Goal: Task Accomplishment & Management: Manage account settings

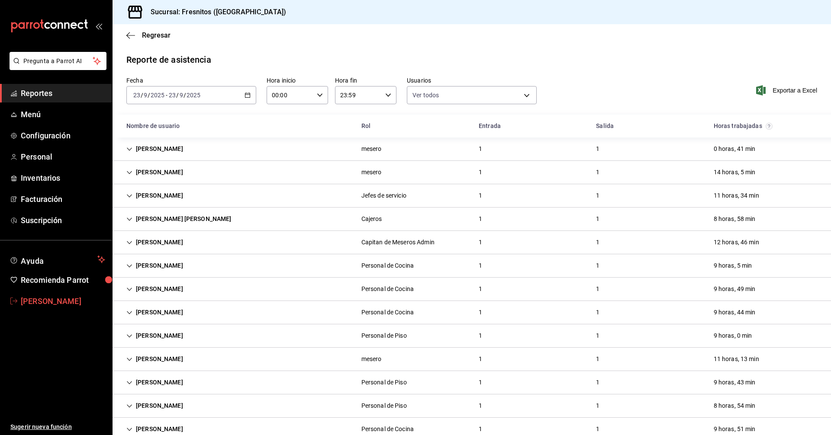
click at [57, 298] on span "[PERSON_NAME]" at bounding box center [63, 301] width 84 height 12
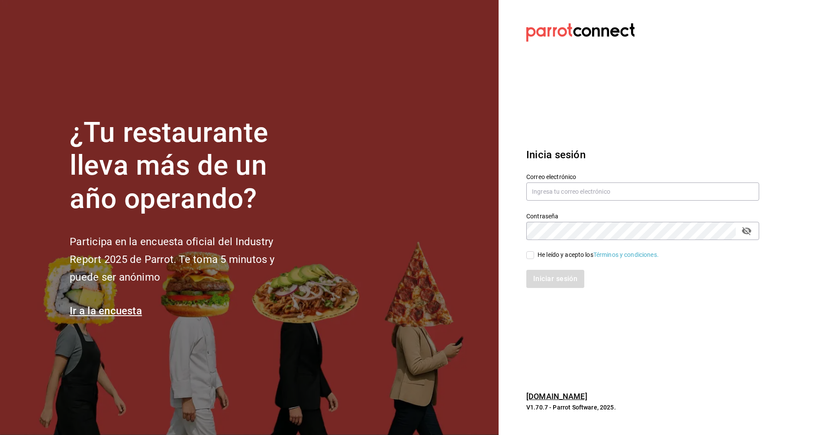
click at [447, 183] on section "¿Tu restaurante lleva más de un año operando? Participa en la encuesta oficial …" at bounding box center [249, 217] width 498 height 435
click at [731, 120] on section "Datos incorrectos. Verifica que tu Correo o Contraseña estén bien escritos. Ini…" at bounding box center [638, 217] width 281 height 435
click at [727, 102] on section "Datos incorrectos. Verifica que tu Correo o Contraseña estén bien escritos. Ini…" at bounding box center [638, 217] width 281 height 435
click at [601, 194] on input "text" at bounding box center [642, 192] width 233 height 18
type input "[EMAIL_ADDRESS][DOMAIN_NAME]"
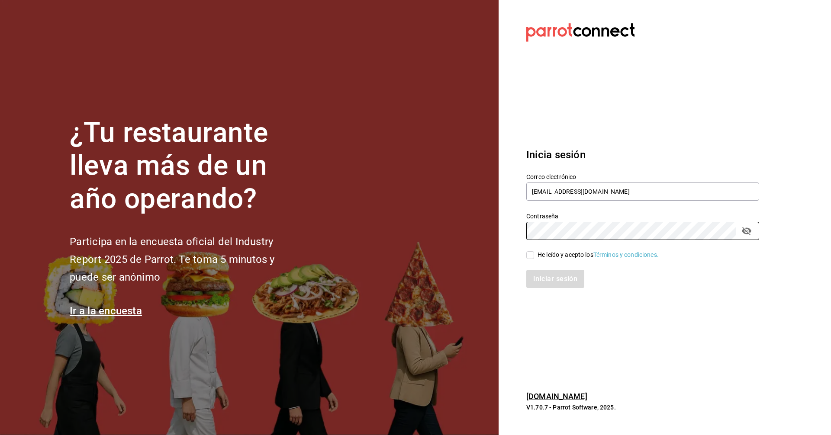
click at [531, 254] on input "He leído y acepto los Términos y condiciones." at bounding box center [530, 255] width 8 height 8
checkbox input "true"
click at [540, 283] on button "Iniciar sesión" at bounding box center [555, 279] width 59 height 18
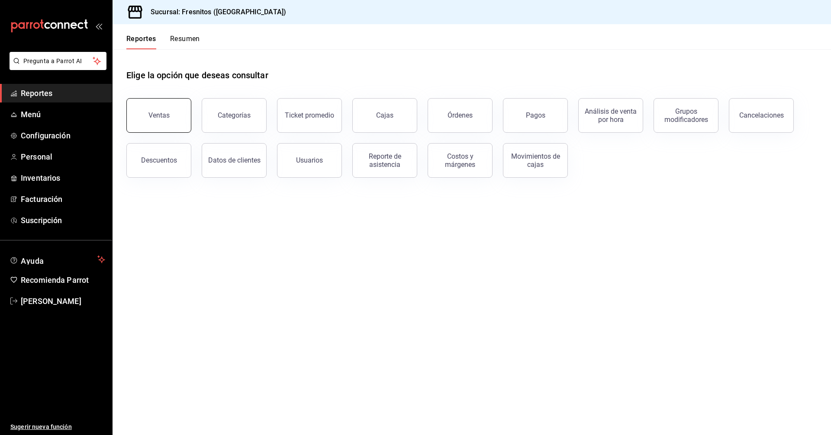
click at [176, 119] on button "Ventas" at bounding box center [158, 115] width 65 height 35
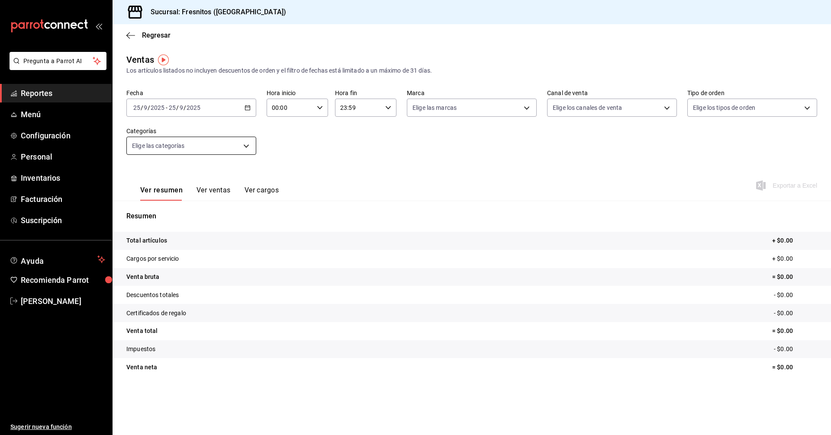
click at [246, 146] on body "Pregunta a Parrot AI Reportes Menú Configuración Personal Inventarios Facturaci…" at bounding box center [415, 217] width 831 height 435
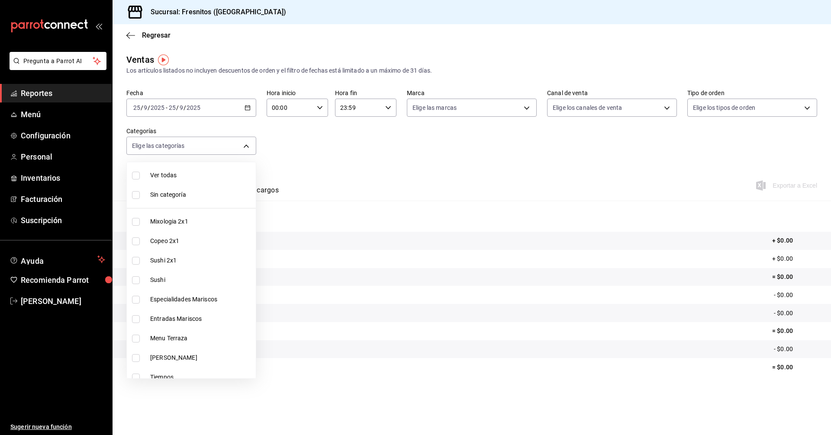
click at [343, 143] on div at bounding box center [415, 217] width 831 height 435
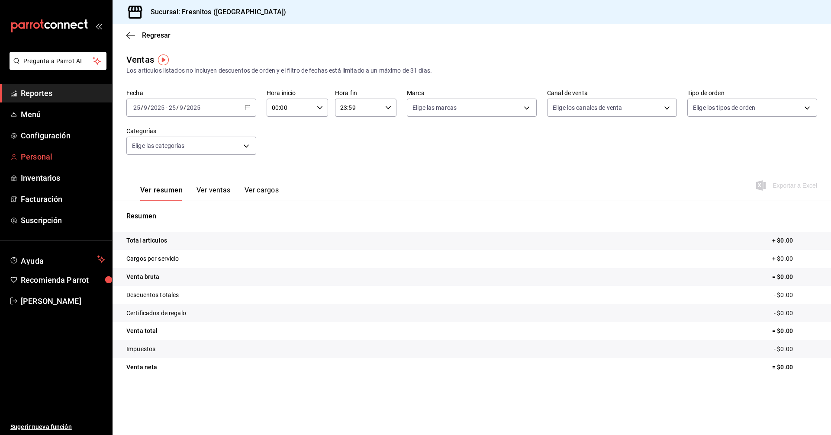
click at [41, 155] on span "Personal" at bounding box center [63, 157] width 84 height 12
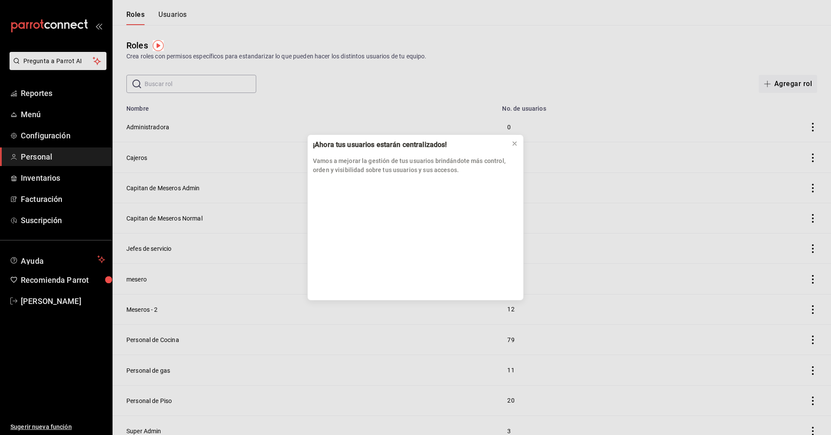
click at [101, 24] on div "¡Ahora tus usuarios estarán centralizados! Vamos a mejorar la gestión de tus us…" at bounding box center [415, 217] width 831 height 435
click at [99, 29] on div "¡Ahora tus usuarios estarán centralizados! Vamos a mejorar la gestión de tus us…" at bounding box center [415, 217] width 831 height 435
click at [515, 141] on icon at bounding box center [514, 143] width 7 height 7
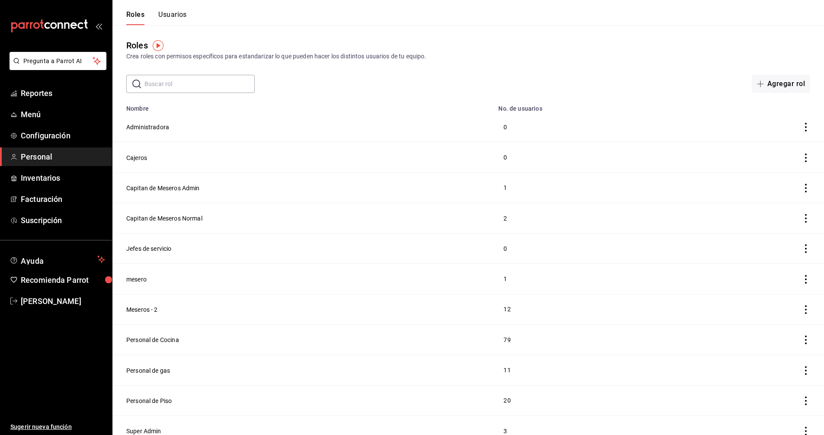
click at [102, 28] on icon "open_drawer_menu" at bounding box center [98, 25] width 7 height 7
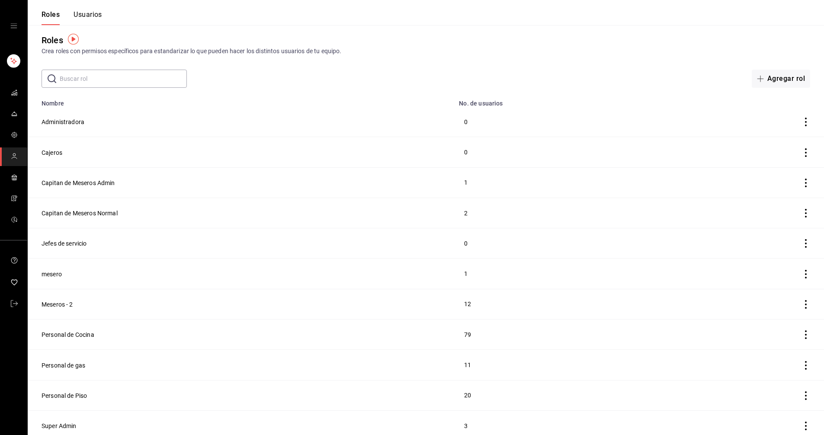
scroll to position [6, 0]
click at [67, 330] on button "Personal de Cocina" at bounding box center [68, 333] width 53 height 9
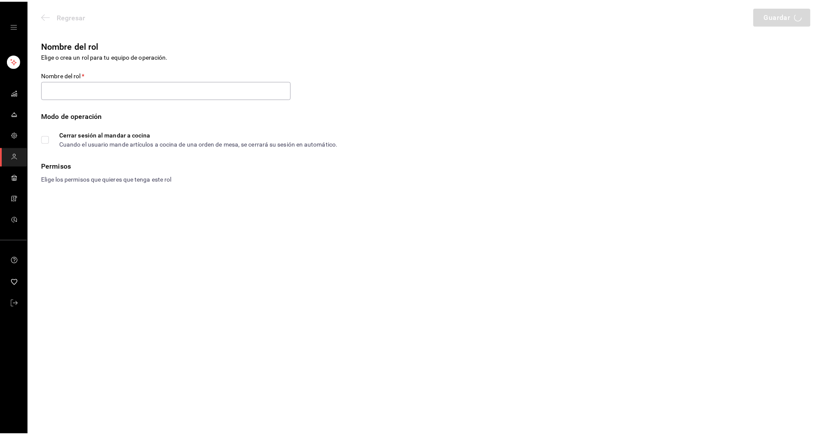
type input "Personal de Cocina"
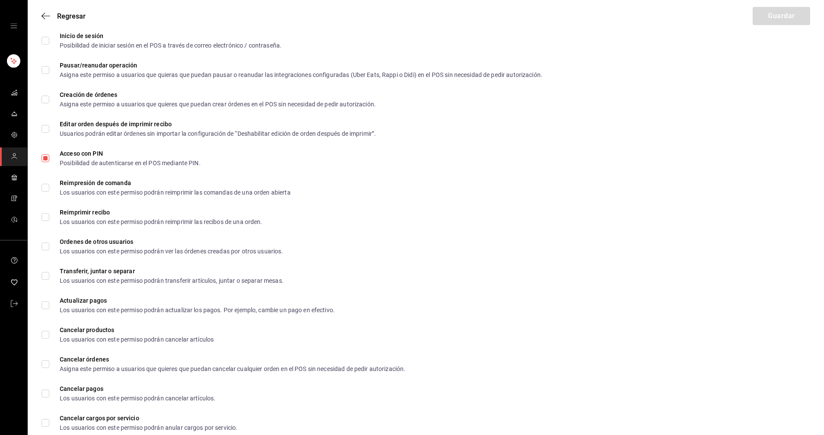
scroll to position [1318, 0]
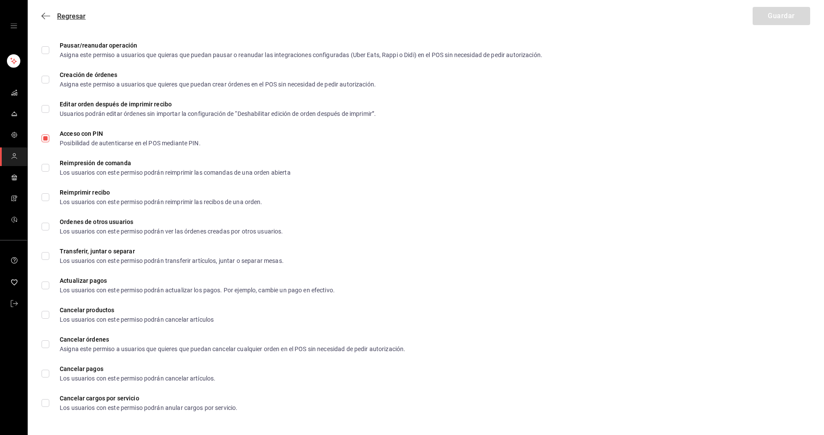
click at [74, 16] on span "Regresar" at bounding box center [71, 16] width 29 height 8
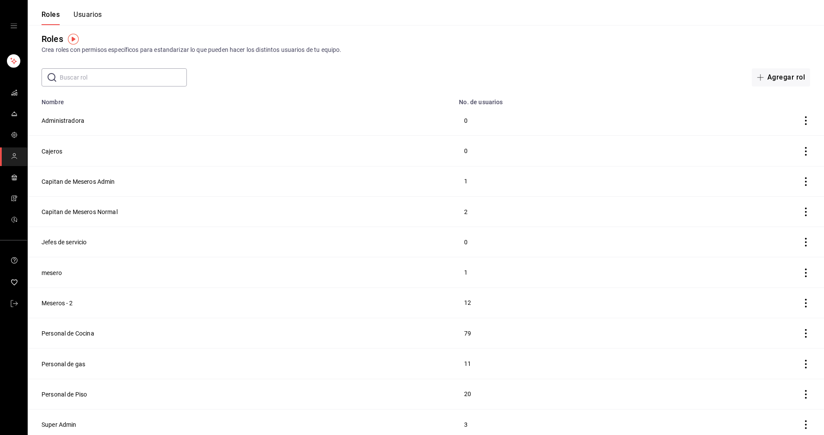
click at [474, 329] on td "79" at bounding box center [569, 333] width 231 height 30
click at [472, 330] on td "79" at bounding box center [569, 333] width 231 height 30
click at [99, 15] on button "Usuarios" at bounding box center [88, 17] width 29 height 15
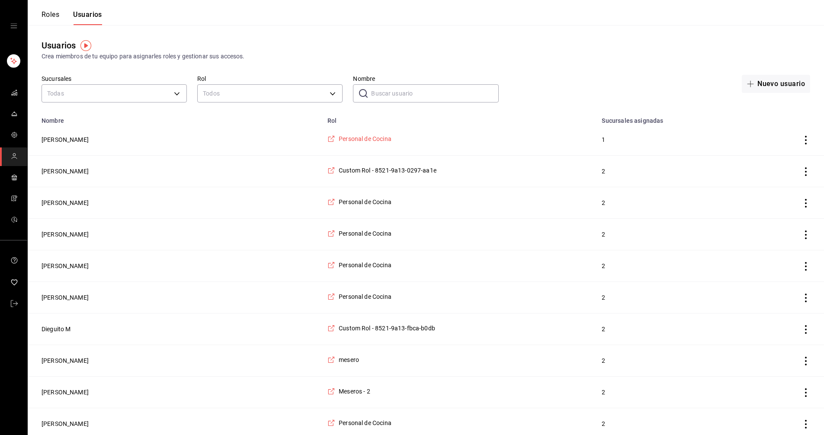
click at [339, 138] on span "Personal de Cocina" at bounding box center [365, 139] width 53 height 9
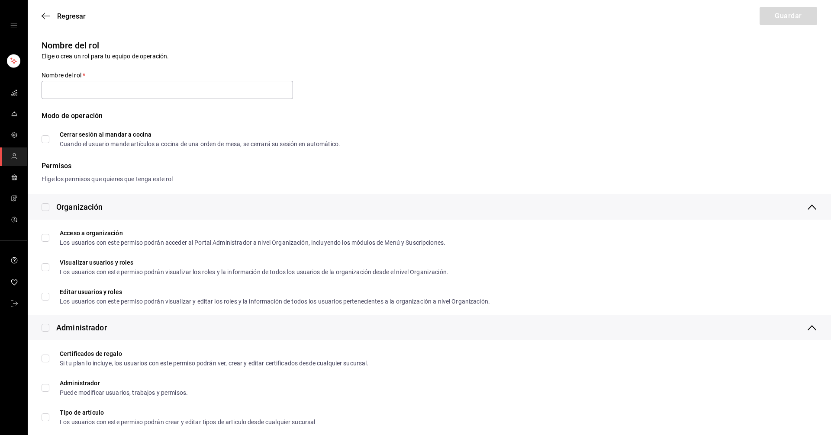
type input "Personal de Cocina"
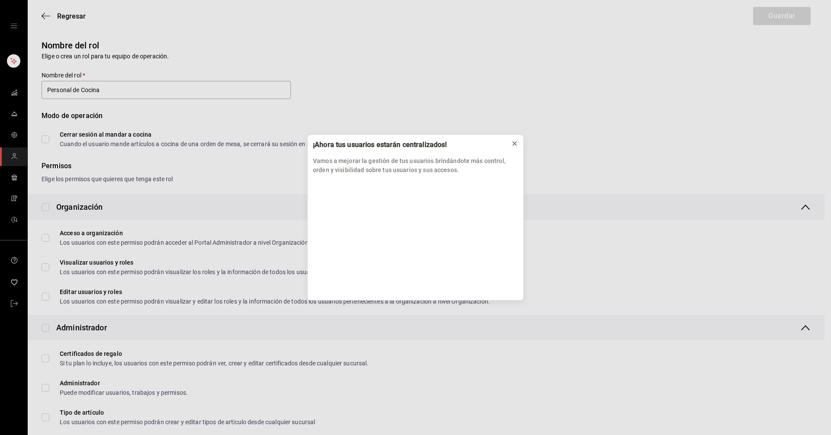
click at [515, 145] on icon at bounding box center [514, 143] width 7 height 7
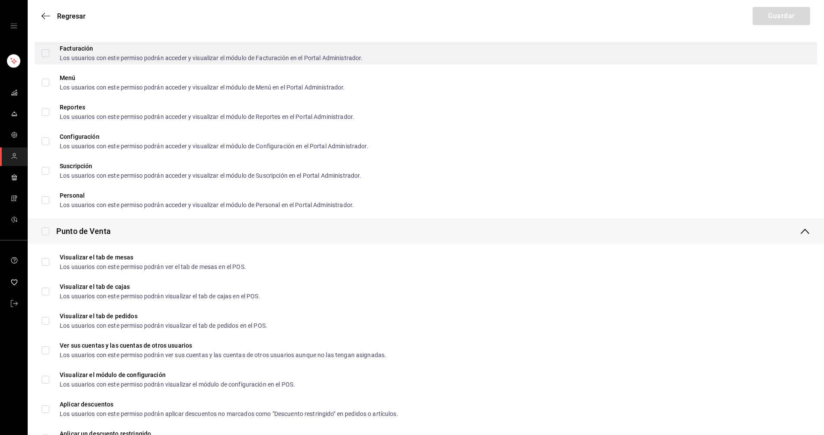
scroll to position [562, 0]
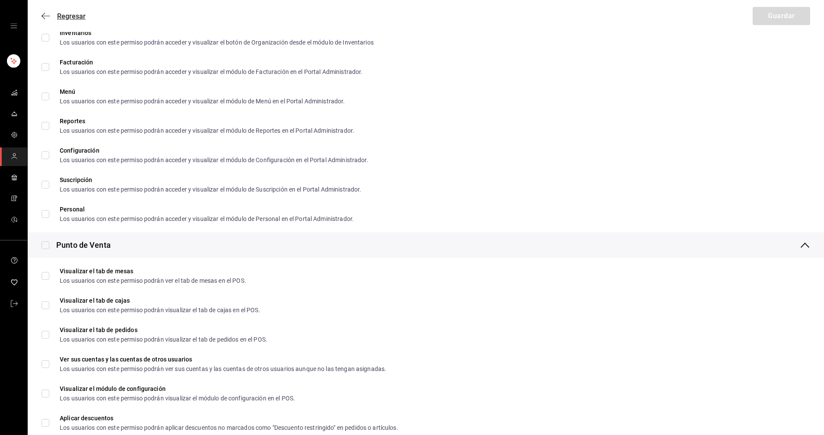
click at [73, 14] on span "Regresar" at bounding box center [71, 16] width 29 height 8
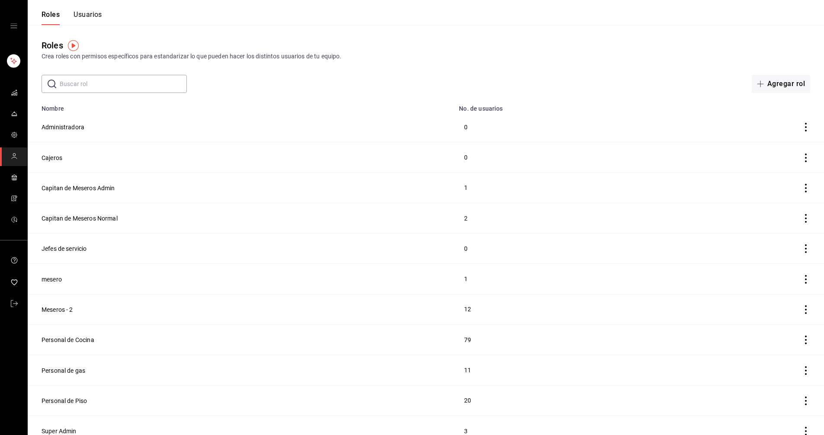
click at [363, 18] on header "Roles Usuarios" at bounding box center [426, 12] width 796 height 25
click at [440, 35] on div "Roles Crea roles con permisos específicos para estandarizar lo que pueden hacer…" at bounding box center [426, 59] width 796 height 68
click at [90, 10] on button "Usuarios" at bounding box center [88, 17] width 29 height 15
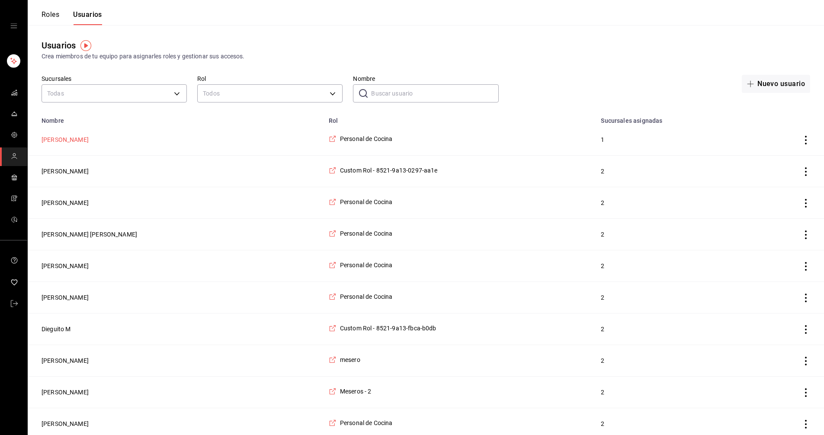
click at [52, 138] on button "Zaira Leon" at bounding box center [65, 139] width 47 height 9
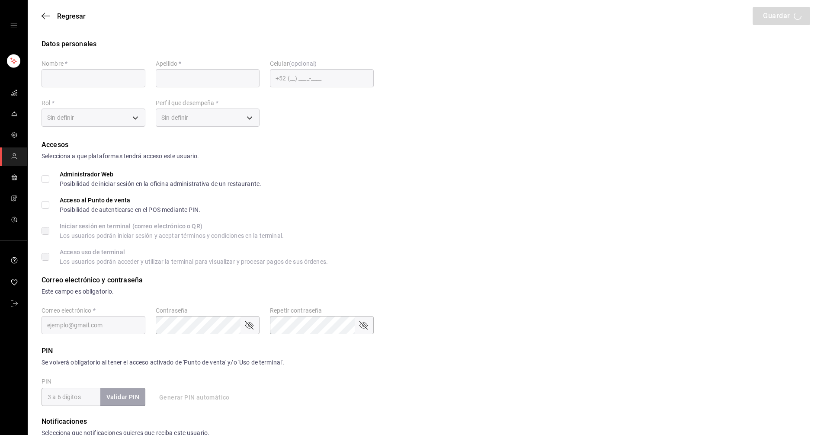
type input "Zaira"
type input "Leon"
checkbox input "true"
type input "Zaileon@gmail.com"
type input "7910"
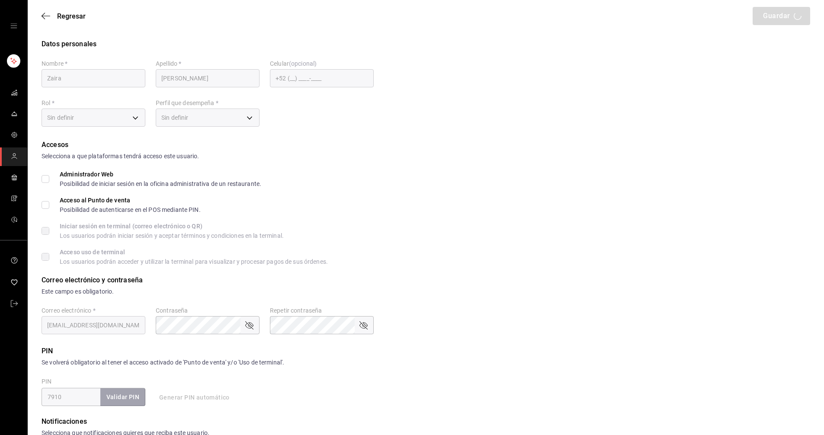
type input "97cc0063-941b-4673-849f-347ae2b3dd98"
type input "KITCHEN"
checkbox input "true"
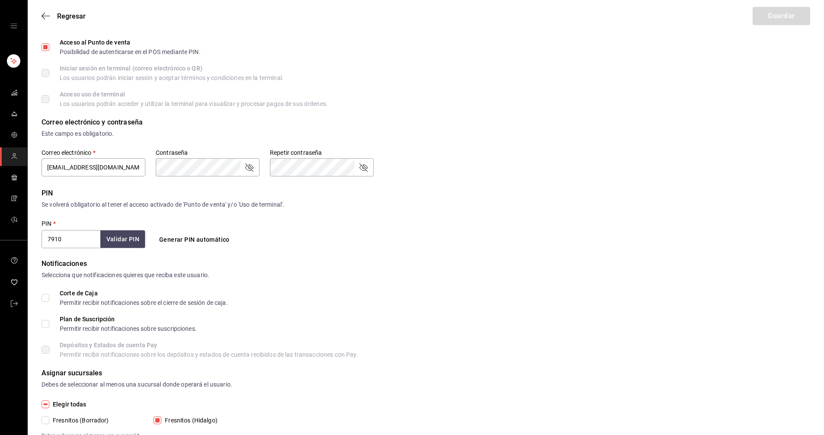
scroll to position [187, 0]
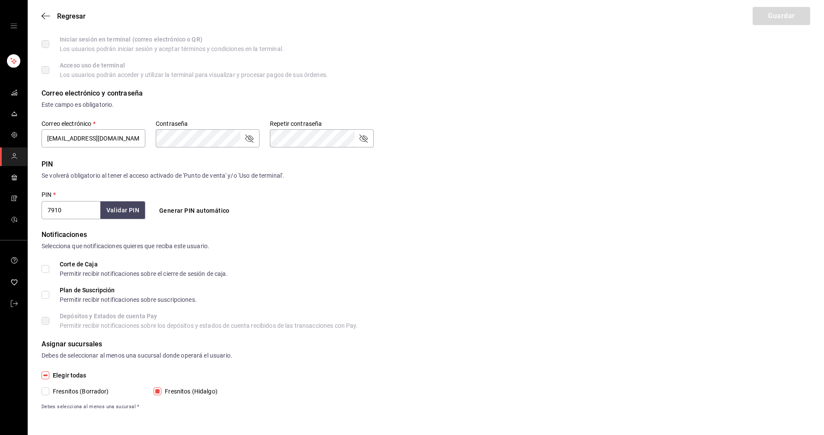
click at [46, 375] on input "Elegir todas" at bounding box center [46, 376] width 8 height 8
checkbox input "true"
click at [70, 17] on span "Regresar" at bounding box center [71, 16] width 29 height 8
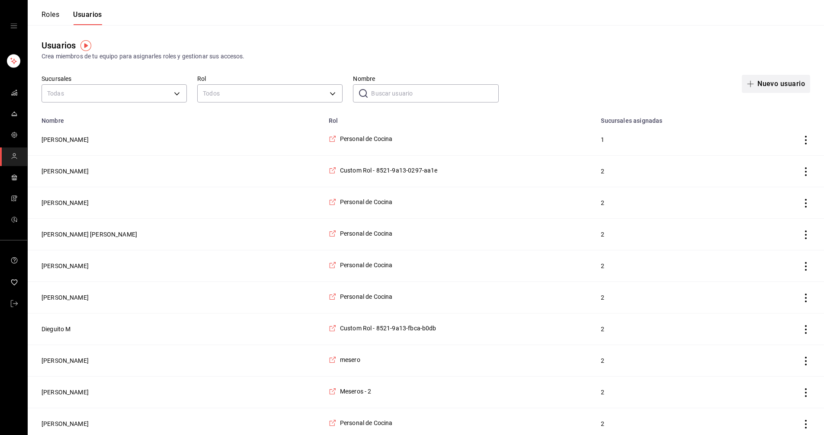
click at [768, 83] on button "Nuevo usuario" at bounding box center [776, 84] width 68 height 18
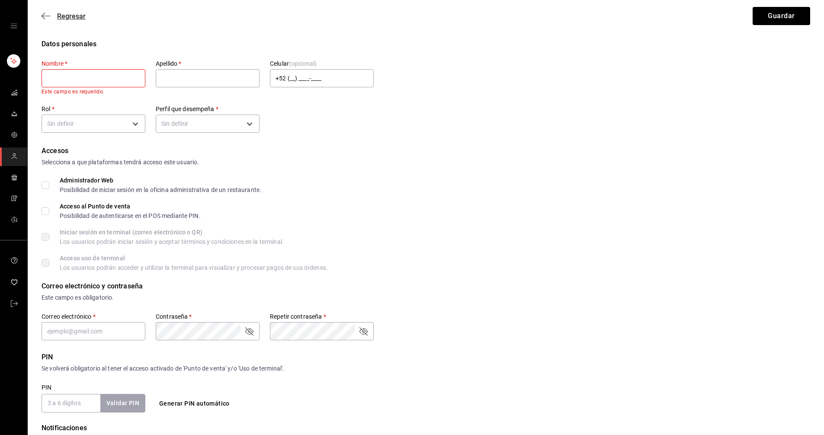
click at [65, 15] on span "Regresar" at bounding box center [71, 16] width 29 height 8
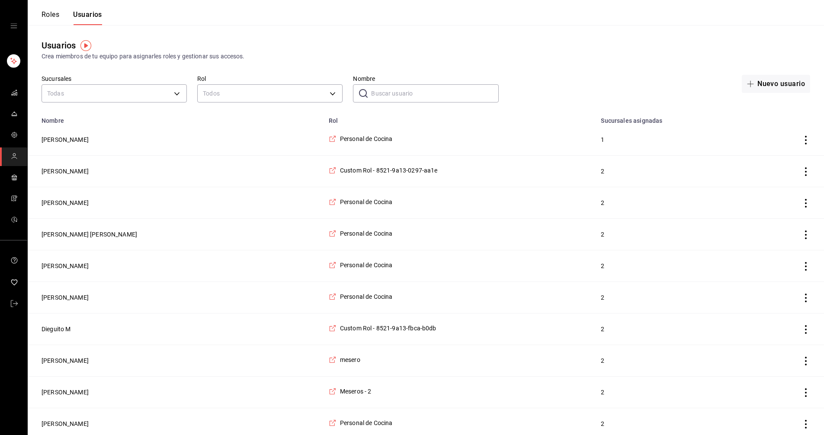
click at [55, 13] on button "Roles" at bounding box center [51, 17] width 18 height 15
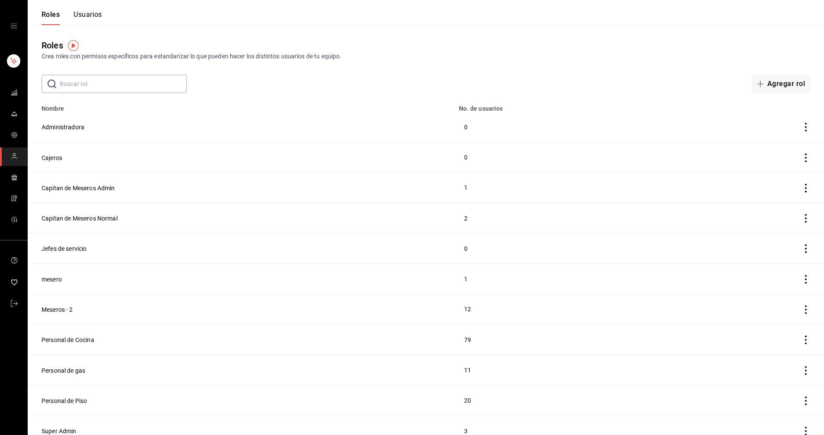
click at [13, 156] on icon "mailbox folders" at bounding box center [14, 156] width 7 height 7
click at [74, 45] on img "button" at bounding box center [73, 45] width 11 height 11
click at [73, 84] on span "Ir a video" at bounding box center [73, 81] width 26 height 9
click at [12, 155] on icon "mailbox folders" at bounding box center [14, 156] width 7 height 7
click at [89, 12] on button "Usuarios" at bounding box center [88, 17] width 29 height 15
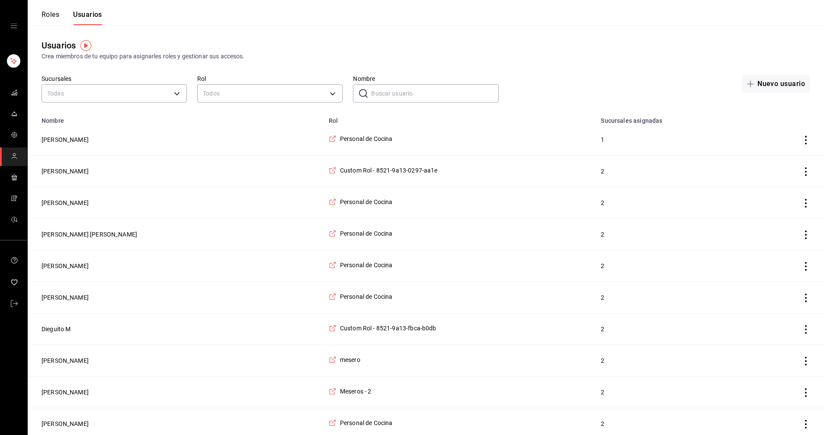
click at [87, 46] on img "button" at bounding box center [85, 45] width 11 height 11
click at [89, 83] on span "Ir a video" at bounding box center [86, 81] width 26 height 9
click at [10, 303] on link "mailbox folders" at bounding box center [13, 304] width 27 height 19
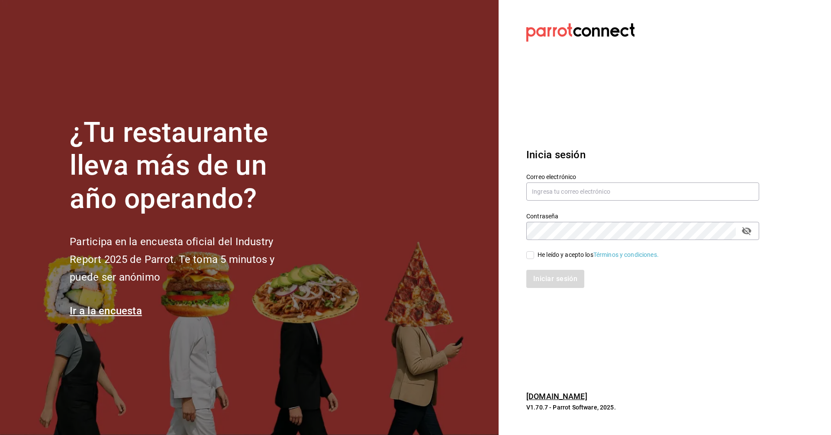
click at [430, 173] on section "¿Tu restaurante lleva más de un año operando? Participa en la encuesta oficial …" at bounding box center [249, 217] width 498 height 435
click at [592, 198] on input "text" at bounding box center [642, 192] width 233 height 18
type input "C"
type input "[EMAIL_ADDRESS][DOMAIN_NAME]"
click at [528, 254] on input "He leído y acepto los Términos y condiciones." at bounding box center [530, 255] width 8 height 8
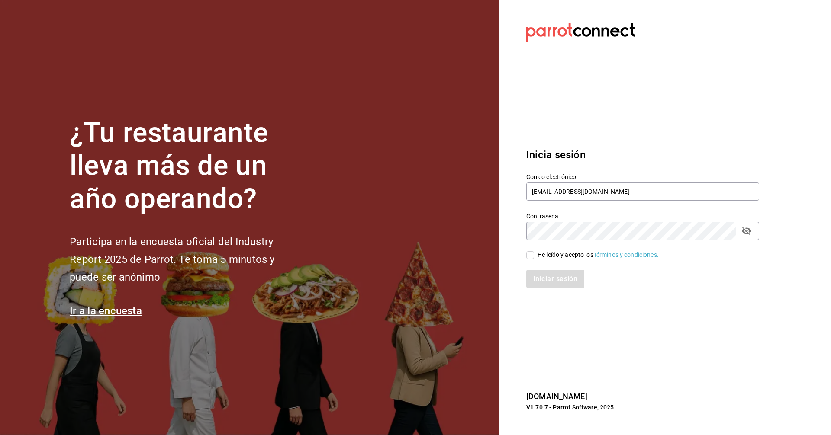
checkbox input "true"
click at [547, 277] on button "Iniciar sesión" at bounding box center [555, 279] width 59 height 18
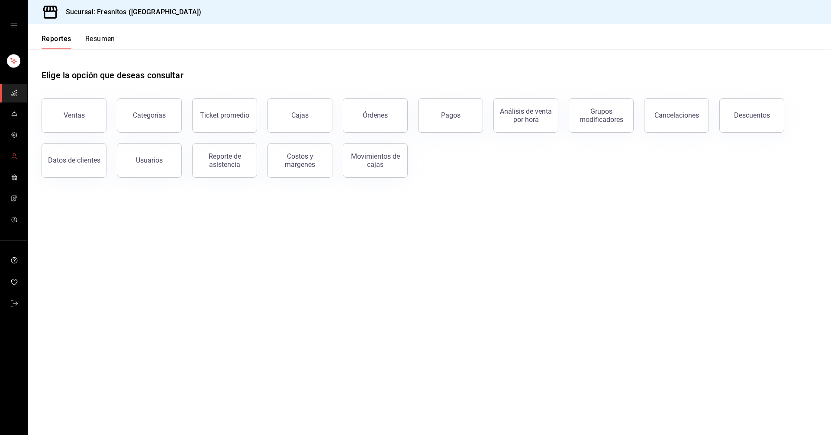
click at [16, 157] on icon "mailbox folders" at bounding box center [14, 156] width 7 height 7
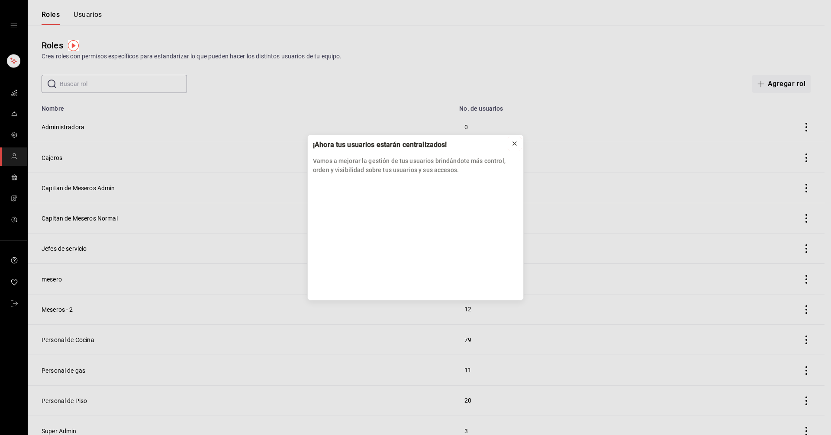
click at [516, 142] on icon at bounding box center [514, 143] width 7 height 7
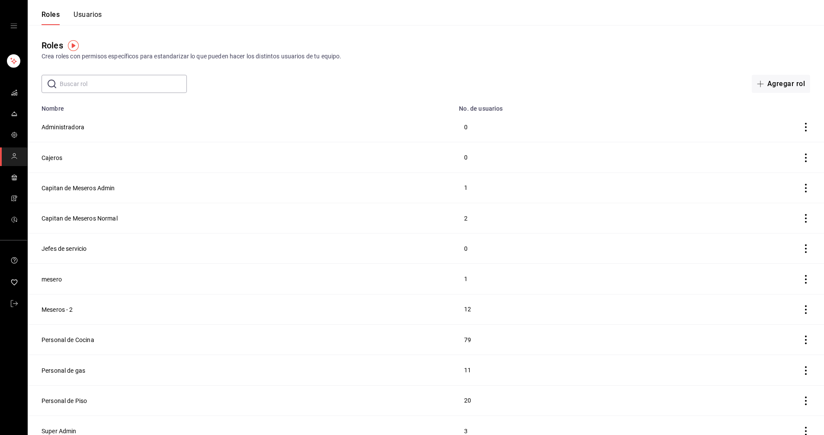
click at [93, 16] on button "Usuarios" at bounding box center [88, 17] width 29 height 15
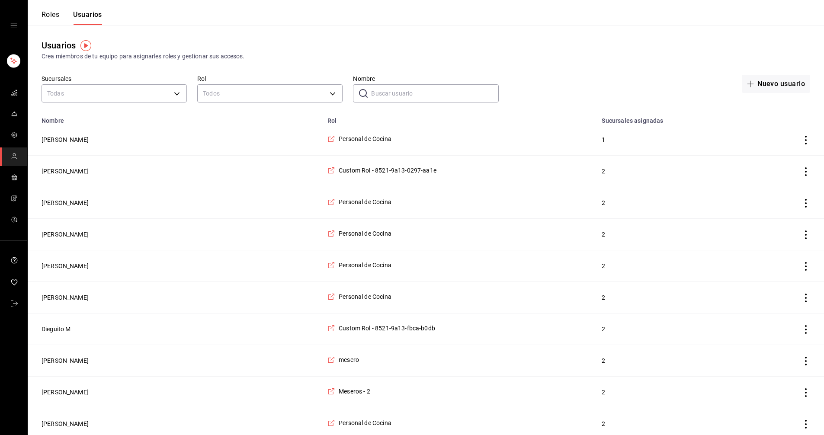
click at [556, 56] on div "Crea miembros de tu equipo para asignarles roles y gestionar sus accesos." at bounding box center [426, 56] width 769 height 9
